Goal: Task Accomplishment & Management: Use online tool/utility

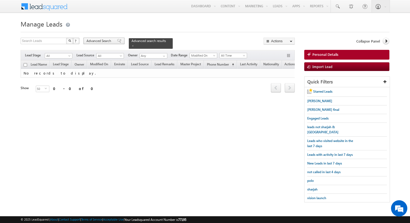
click at [107, 41] on span "Advanced Search" at bounding box center [99, 40] width 26 height 5
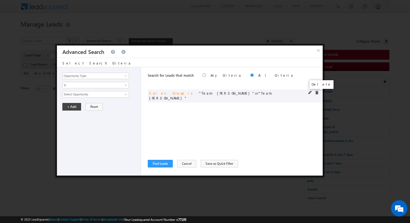
click at [317, 92] on span at bounding box center [316, 93] width 4 height 4
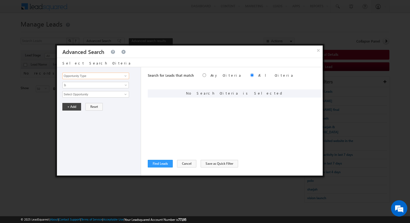
click at [113, 78] on input "Opportunity Type" at bounding box center [95, 76] width 67 height 7
type input "Lead Source"
click at [102, 93] on span "None Selected" at bounding box center [93, 94] width 61 height 6
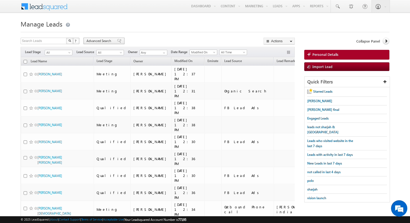
click at [108, 40] on span "Advanced Search" at bounding box center [99, 40] width 26 height 5
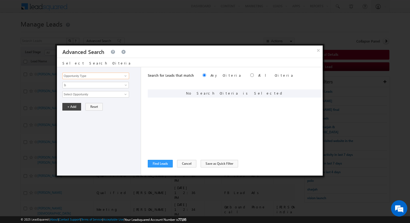
click at [106, 77] on input "Opportunity Type" at bounding box center [95, 76] width 67 height 7
type input "Lead Source"
click at [98, 94] on span "None Selected" at bounding box center [93, 94] width 61 height 6
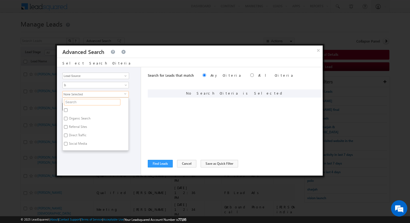
click at [92, 100] on input "text" at bounding box center [92, 102] width 56 height 7
click at [79, 102] on input "text" at bounding box center [92, 102] width 56 height 7
type input "ra"
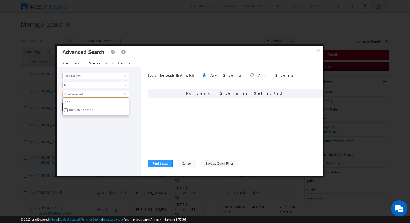
click at [79, 109] on label "Arabian Ranches" at bounding box center [80, 111] width 35 height 8
click at [67, 109] on input "Arabian Ranches" at bounding box center [66, 110] width 4 height 4
checkbox input "true"
click at [77, 104] on input "ran" at bounding box center [92, 102] width 56 height 7
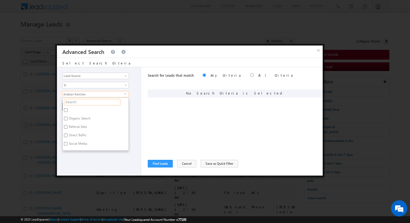
click at [83, 102] on input "text" at bounding box center [92, 102] width 56 height 7
type input "oas"
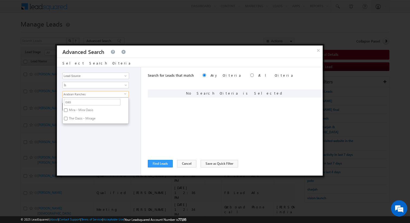
click at [82, 118] on label "The Oasis - Mirage" at bounding box center [82, 119] width 38 height 8
click at [67, 118] on input "The Oasis - Mirage" at bounding box center [66, 119] width 4 height 4
checkbox input "true"
click at [79, 111] on label "Mira - Mira Oasis" at bounding box center [81, 111] width 36 height 8
click at [67, 111] on input "Mira - Mira Oasis" at bounding box center [66, 110] width 4 height 4
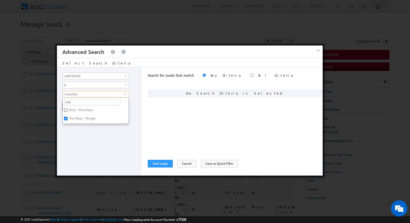
checkbox input "true"
click at [76, 104] on input "oas" at bounding box center [92, 102] width 56 height 7
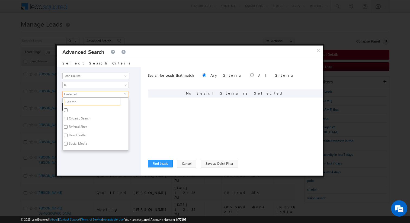
click at [78, 103] on input "text" at bounding box center [92, 102] width 56 height 7
type input "nad"
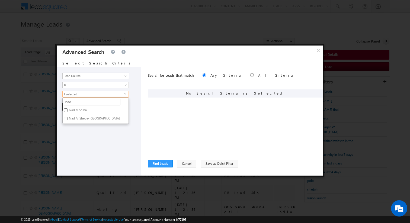
click at [77, 111] on label "Nad al Shiba" at bounding box center [78, 111] width 30 height 8
click at [67, 111] on input "Nad al Shiba" at bounding box center [66, 110] width 4 height 4
checkbox input "true"
click at [83, 120] on label "Nad Al Sheba-[GEOGRAPHIC_DATA]" at bounding box center [94, 119] width 63 height 8
click at [67, 120] on input "Nad Al Sheba-[GEOGRAPHIC_DATA]" at bounding box center [66, 119] width 4 height 4
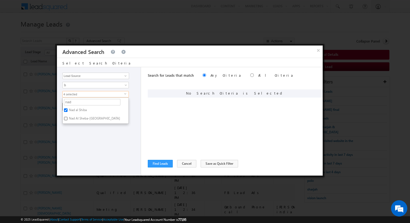
checkbox input "true"
click at [86, 129] on div "Opportunity Type Lead Activity Task Sales Group Prospect Id Address 1 Address 2…" at bounding box center [99, 121] width 84 height 108
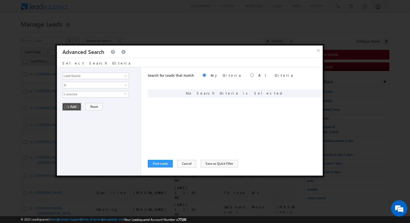
click at [72, 110] on button "+ Add" at bounding box center [71, 107] width 19 height 8
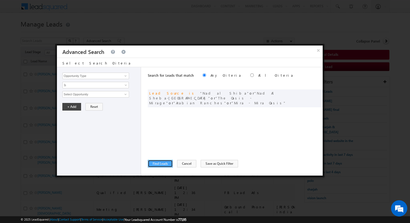
click at [151, 162] on button "Find Leads" at bounding box center [160, 164] width 25 height 8
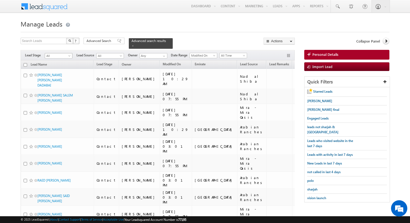
click at [69, 55] on span at bounding box center [70, 57] width 4 height 4
click at [59, 66] on link "Contact" at bounding box center [58, 66] width 27 height 5
click at [165, 56] on span at bounding box center [164, 56] width 4 height 4
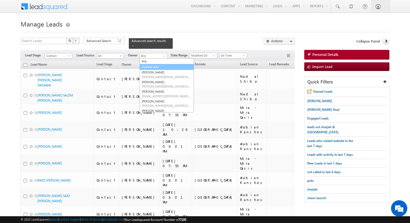
click at [157, 66] on link "Current User" at bounding box center [167, 67] width 54 height 6
type input "Current User"
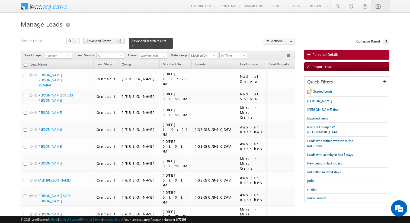
click at [102, 40] on span "Advanced Search" at bounding box center [99, 40] width 26 height 5
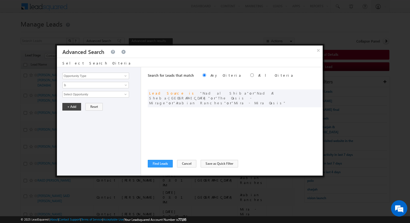
click at [191, 144] on div "Search for Leads that match Any Criteria All Criteria Note that the current tri…" at bounding box center [235, 121] width 175 height 108
click at [167, 164] on button "Find Leads" at bounding box center [160, 164] width 25 height 8
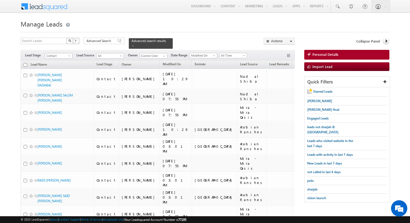
click at [24, 65] on input "checkbox" at bounding box center [26, 65] width 4 height 4
checkbox input "true"
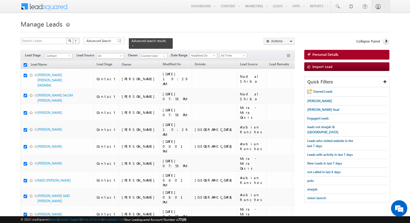
checkbox input "true"
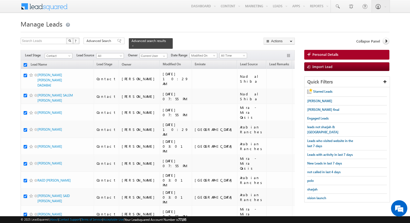
checkbox input "true"
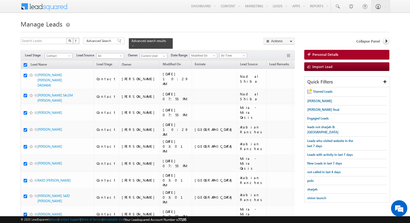
checkbox input "true"
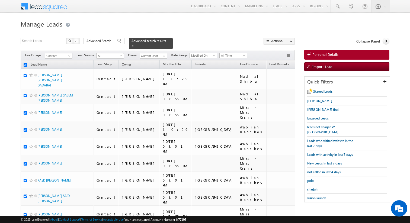
checkbox input "true"
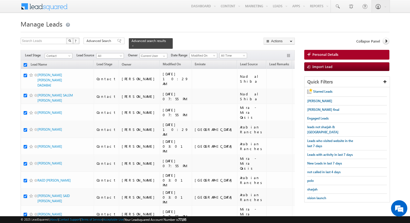
checkbox input "true"
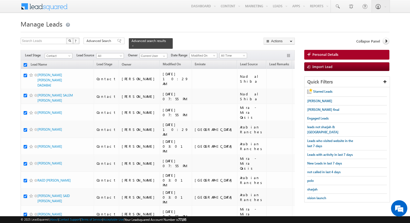
checkbox input "true"
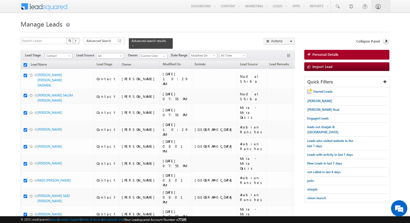
checkbox input "true"
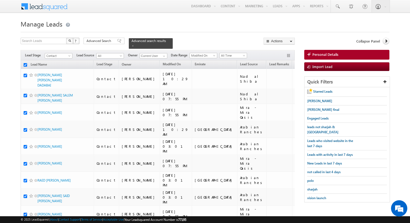
checkbox input "true"
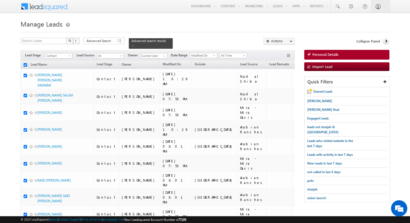
checkbox input "true"
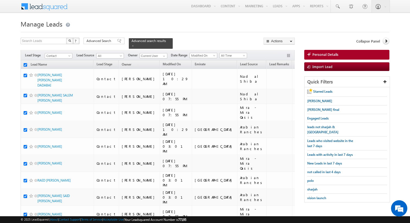
checkbox input "true"
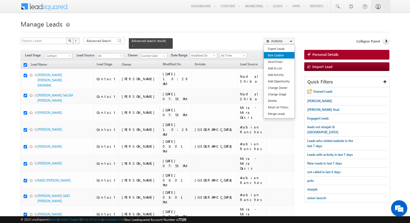
click at [271, 54] on link "Bulk Update" at bounding box center [279, 55] width 31 height 7
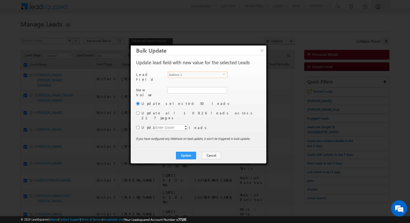
click at [212, 76] on span "Address 1" at bounding box center [195, 75] width 55 height 6
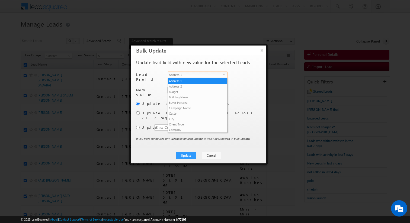
scroll to position [206, 0]
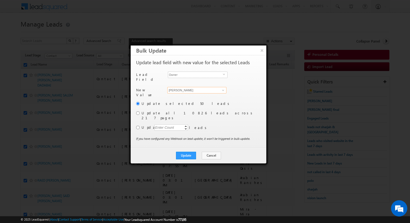
click at [193, 89] on input "[PERSON_NAME]" at bounding box center [196, 90] width 59 height 7
click at [189, 96] on link "[PERSON_NAME] [PERSON_NAME][EMAIL_ADDRESS][DOMAIN_NAME]" at bounding box center [196, 98] width 59 height 10
type input "[PERSON_NAME]"
click at [138, 126] on input "radio" at bounding box center [138, 128] width 4 height 4
radio input "true"
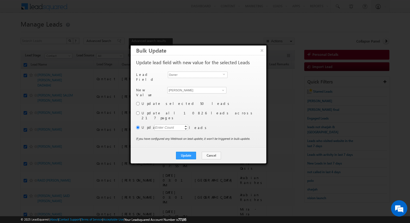
click at [166, 124] on div "Enter Count" at bounding box center [164, 127] width 21 height 6
type input "4000"
click at [215, 125] on label "Update" at bounding box center [200, 127] width 118 height 5
click at [189, 152] on button "Update" at bounding box center [186, 156] width 20 height 8
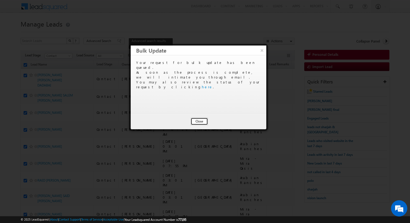
click at [198, 121] on button "Close" at bounding box center [198, 122] width 17 height 8
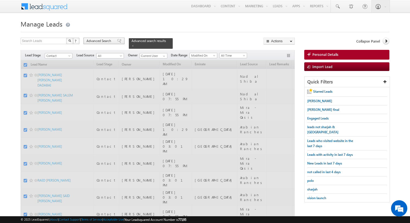
checkbox input "false"
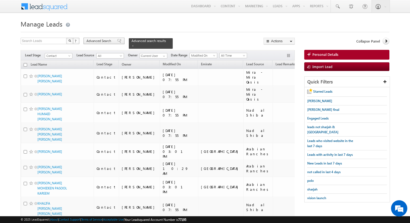
click at [105, 41] on span "Advanced Search" at bounding box center [99, 40] width 26 height 5
